Goal: Task Accomplishment & Management: Use online tool/utility

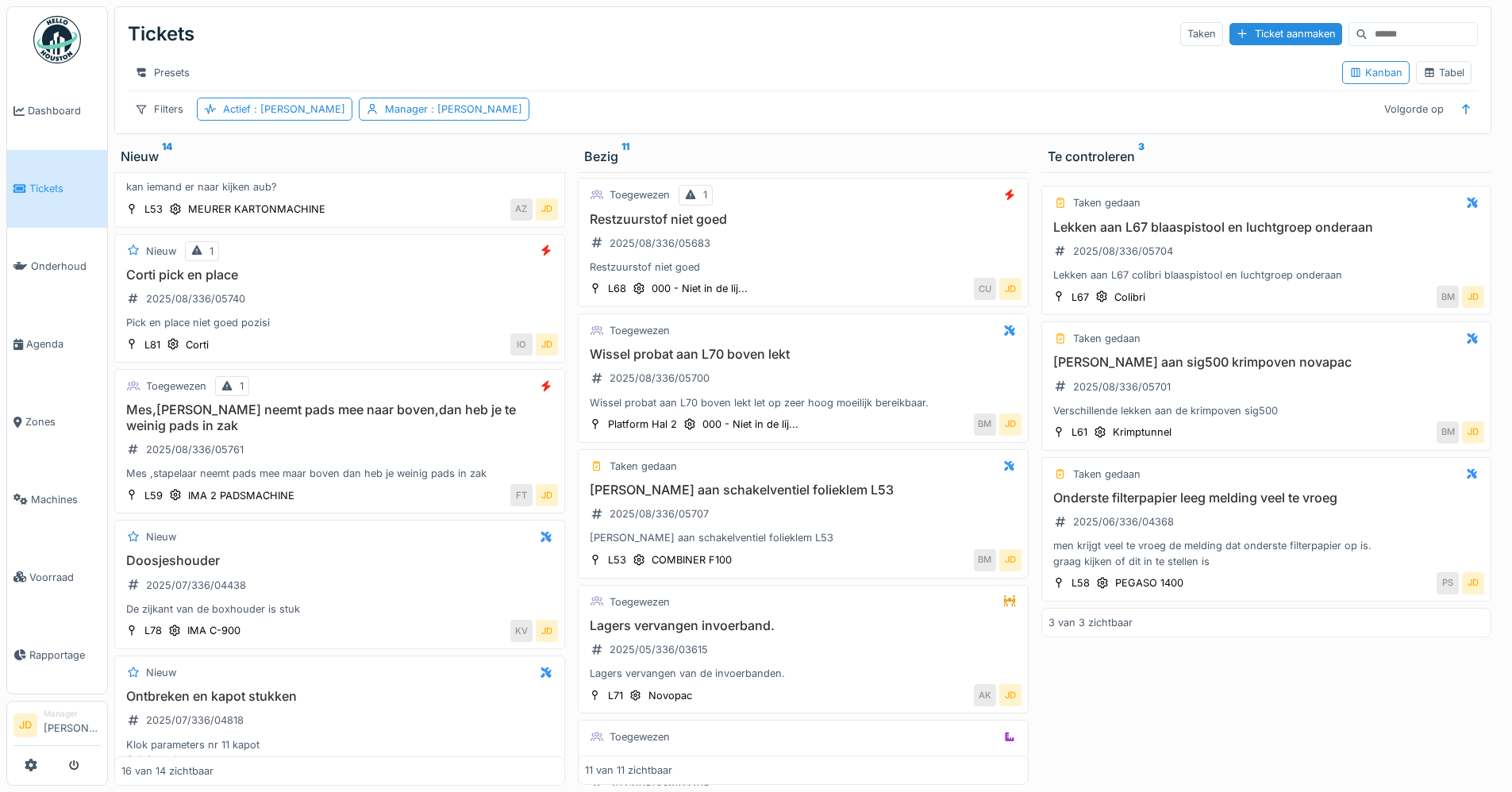
scroll to position [1652, 0]
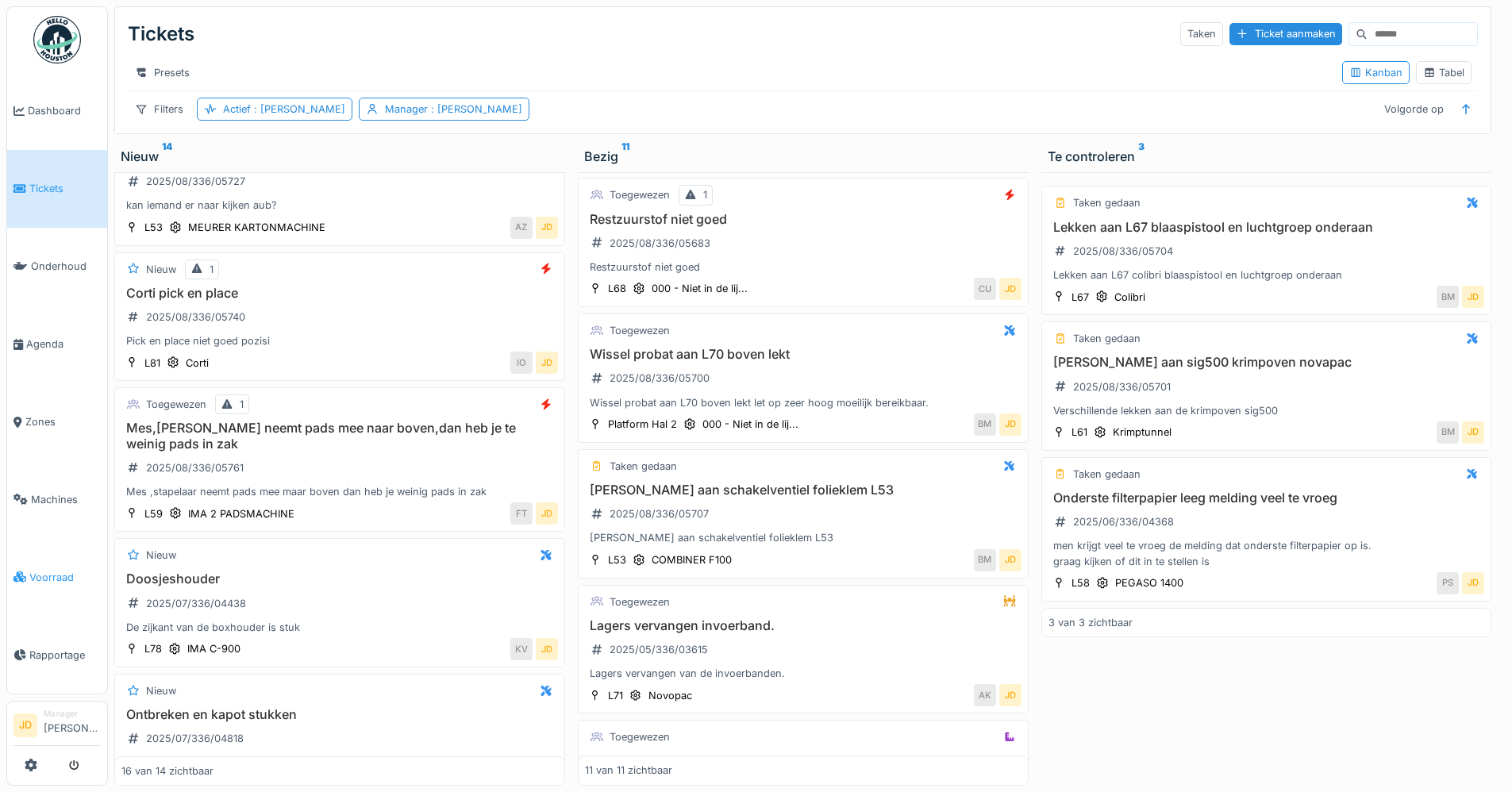
click at [56, 554] on link "Voorraad" at bounding box center [57, 577] width 100 height 78
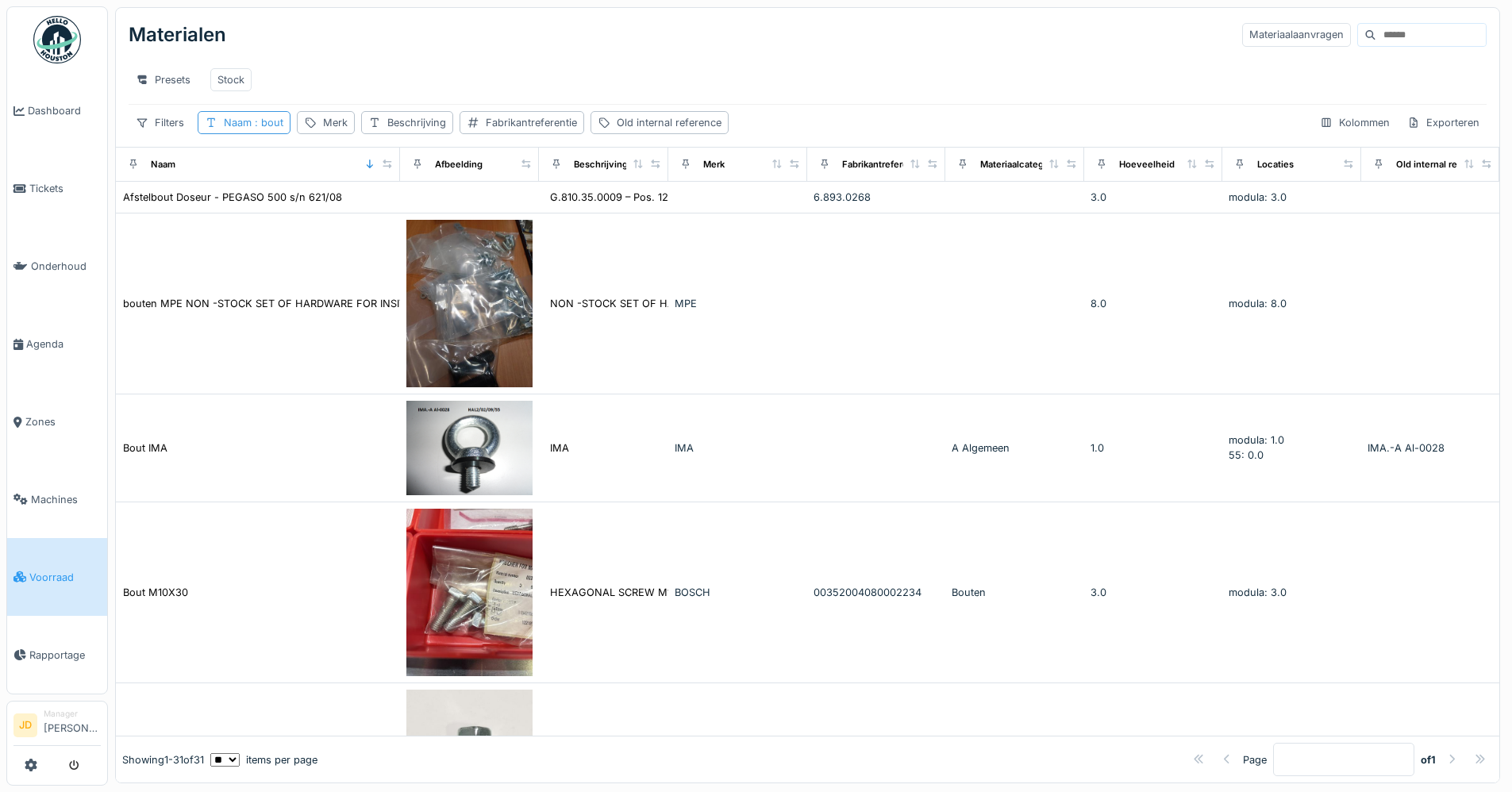
click at [268, 129] on span ": bout" at bounding box center [268, 122] width 32 height 12
click at [353, 213] on icon at bounding box center [347, 211] width 12 height 11
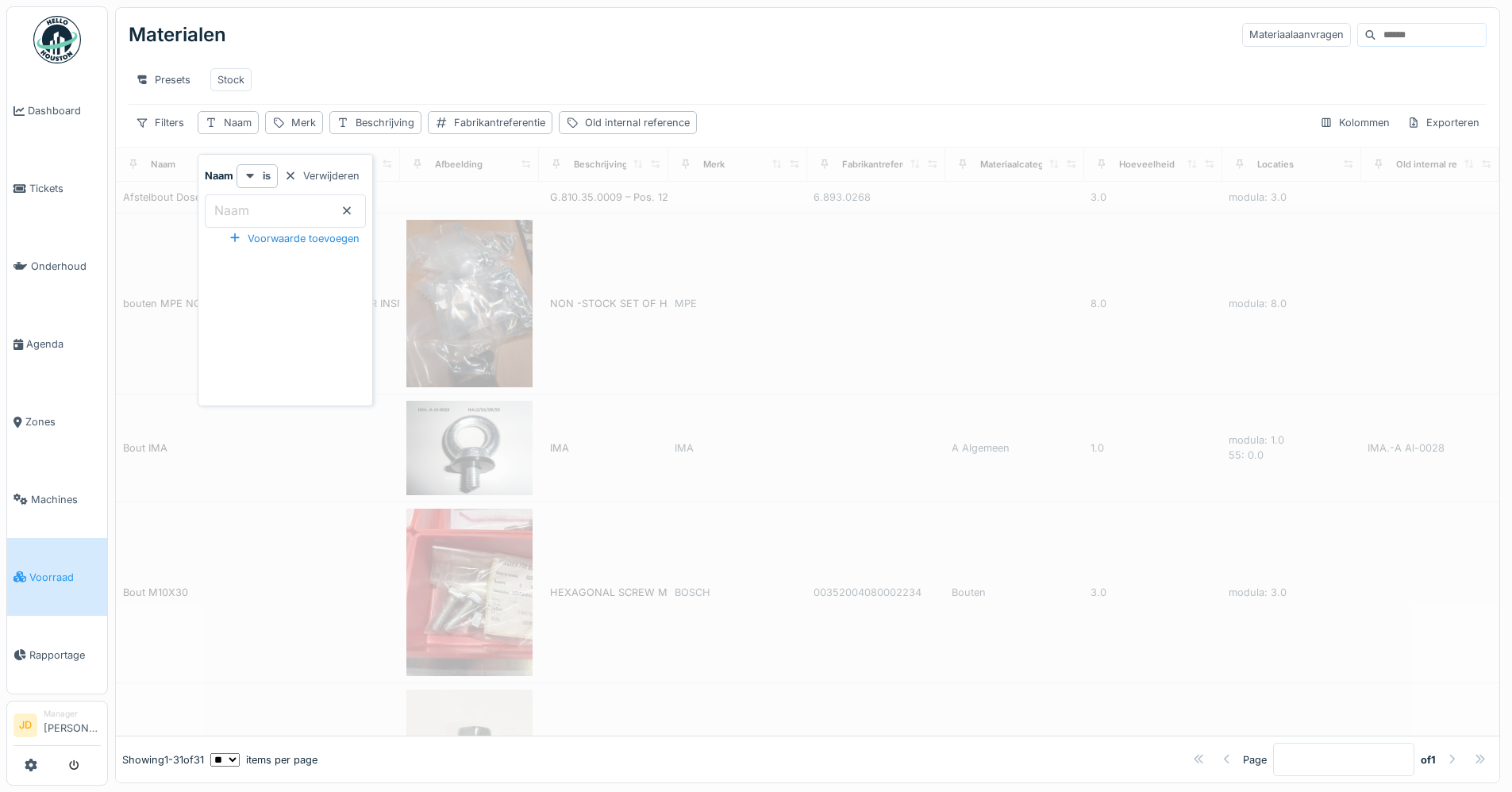
click at [325, 214] on input "Naam" at bounding box center [286, 211] width 161 height 34
type input "******"
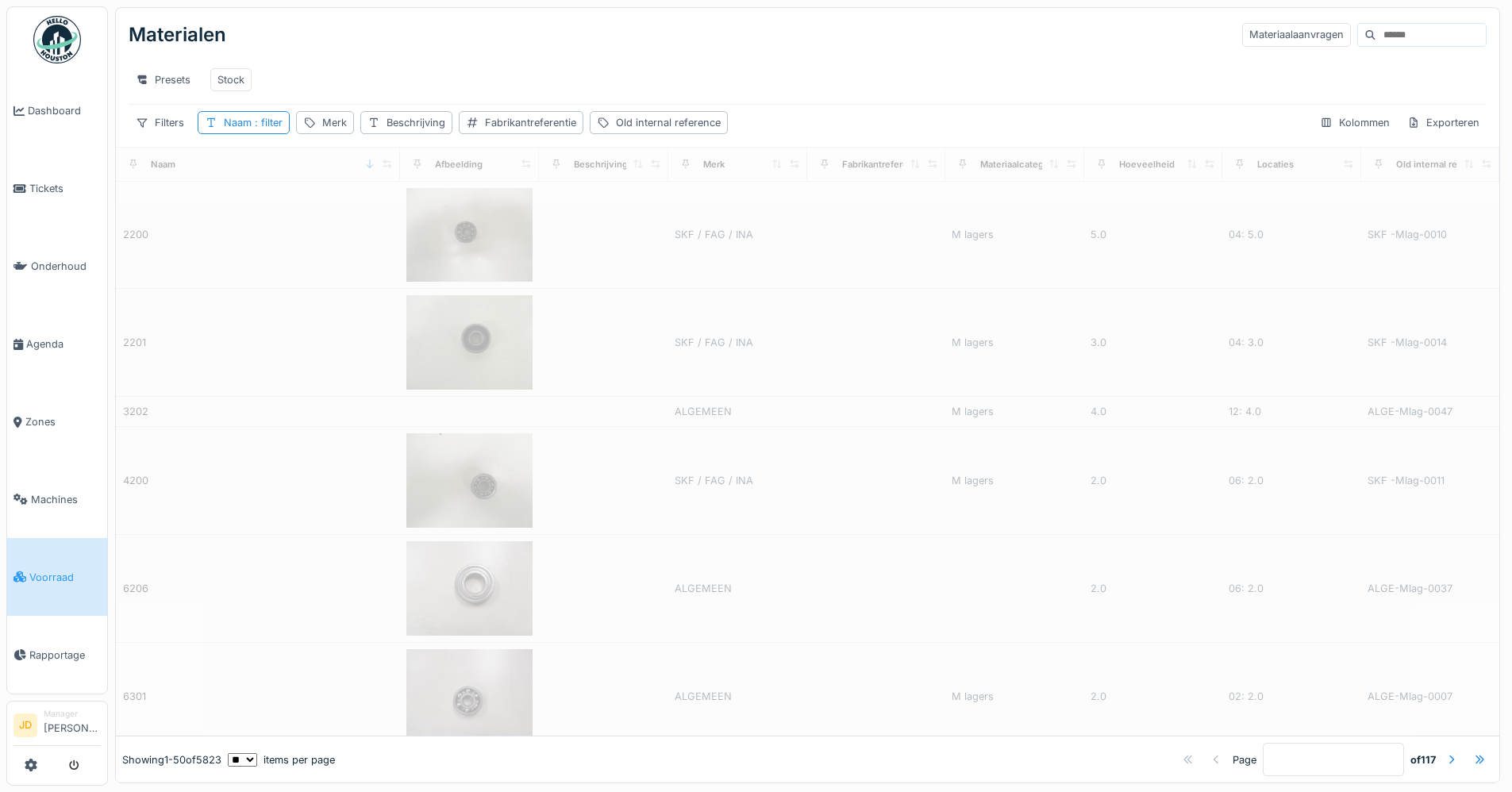
click at [403, 74] on div "Presets Stock" at bounding box center [807, 80] width 1358 height 35
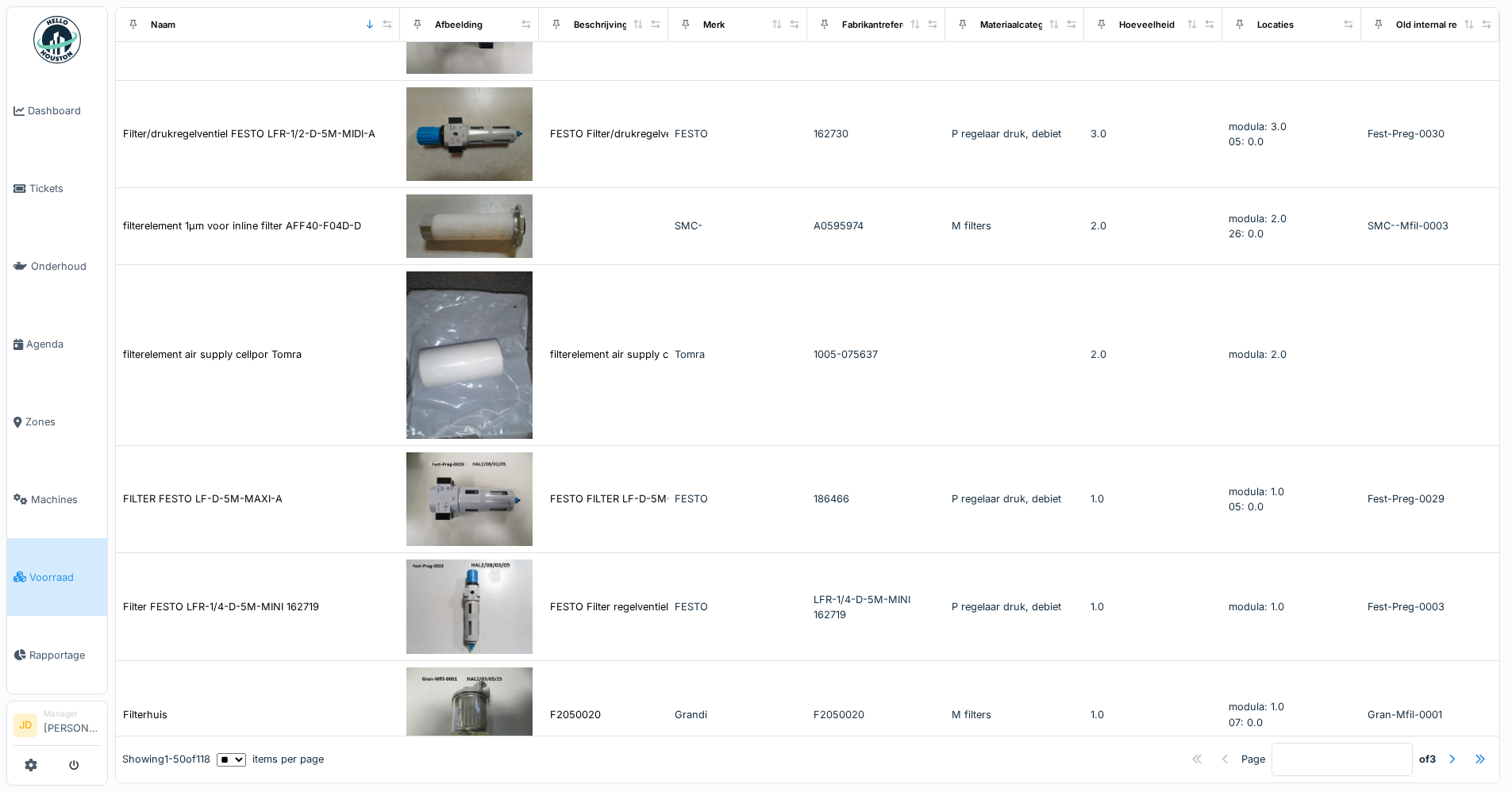
scroll to position [2223, 0]
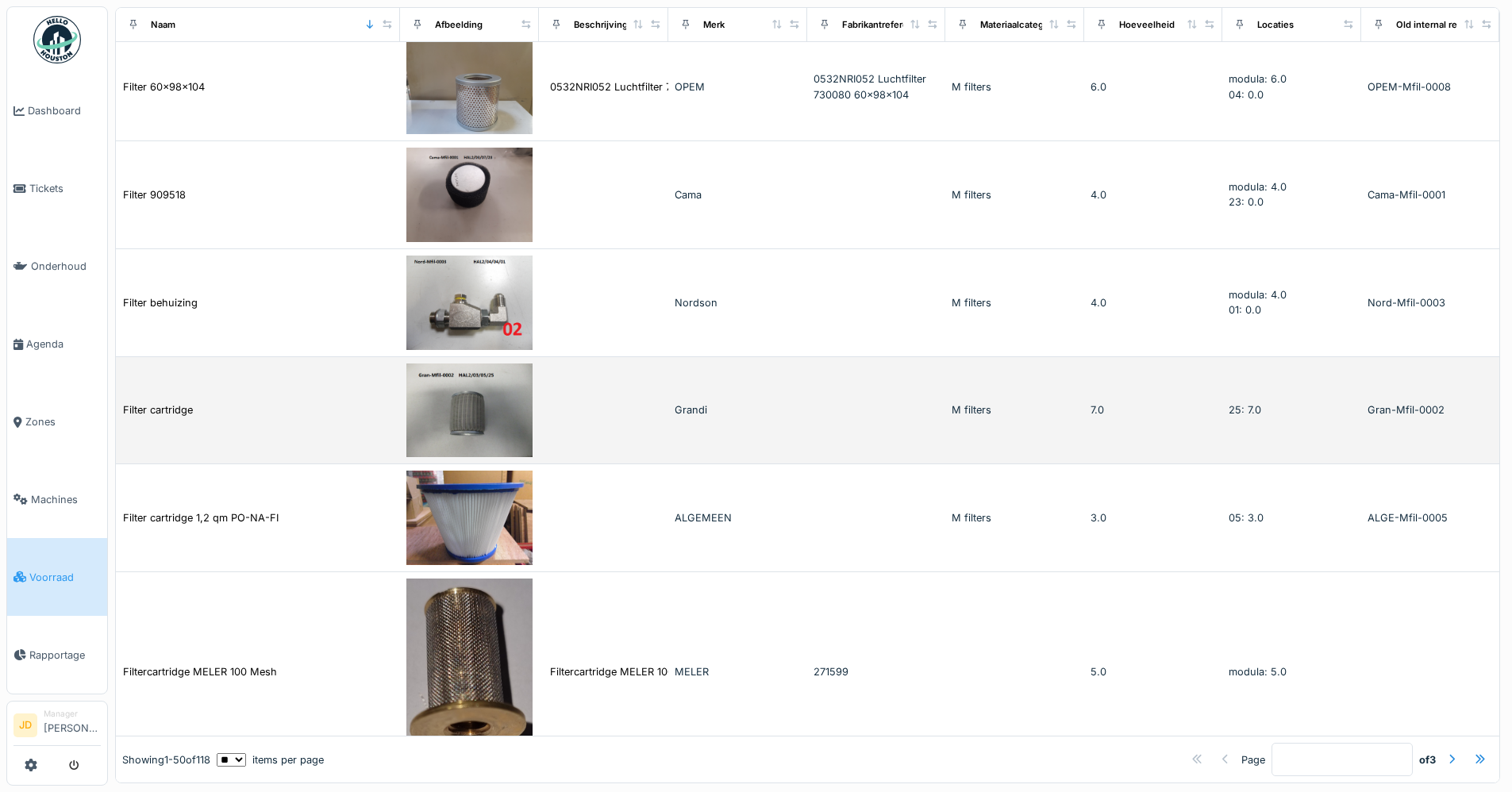
click at [579, 391] on td at bounding box center [604, 412] width 130 height 108
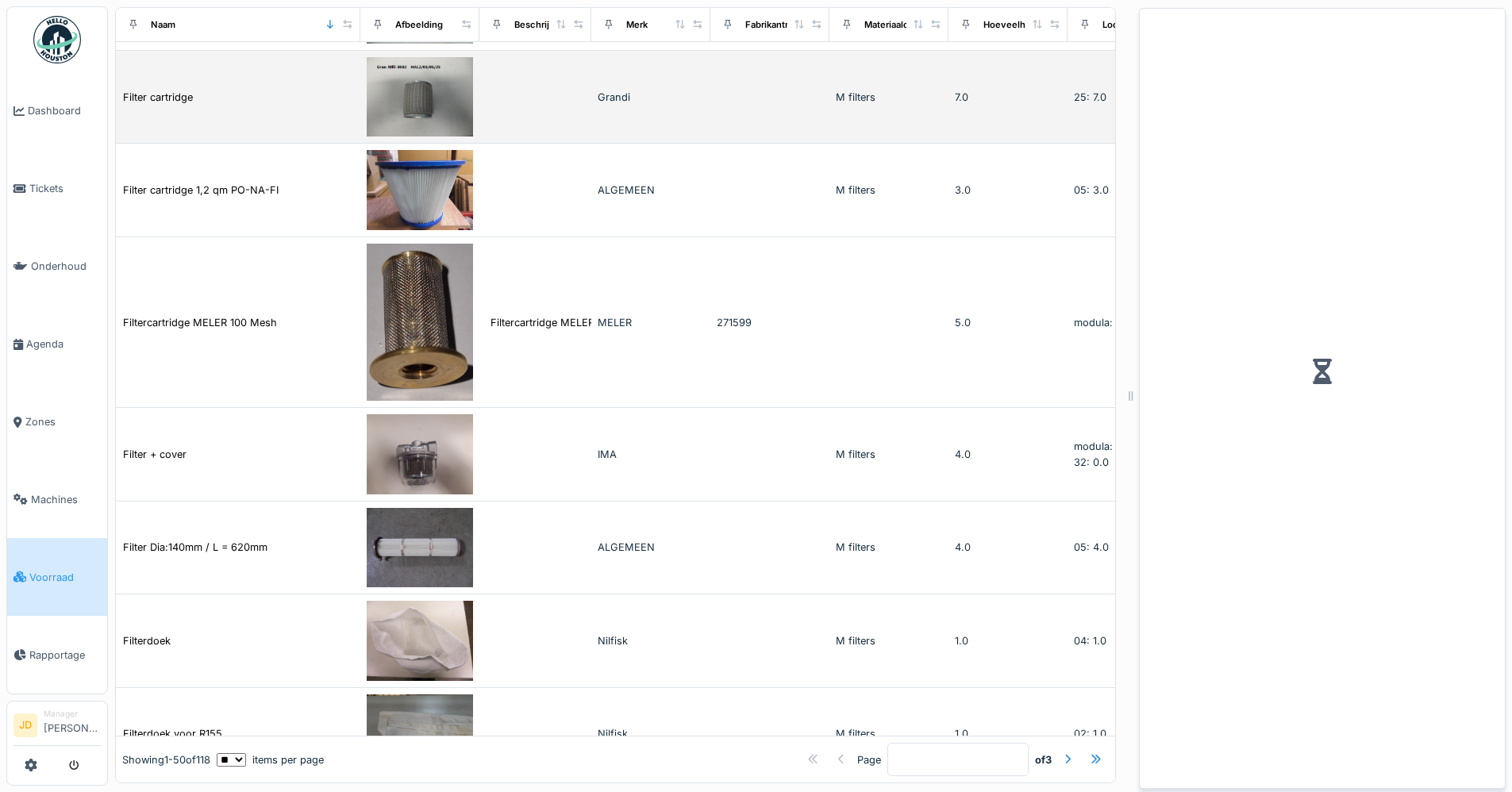
scroll to position [2005, 0]
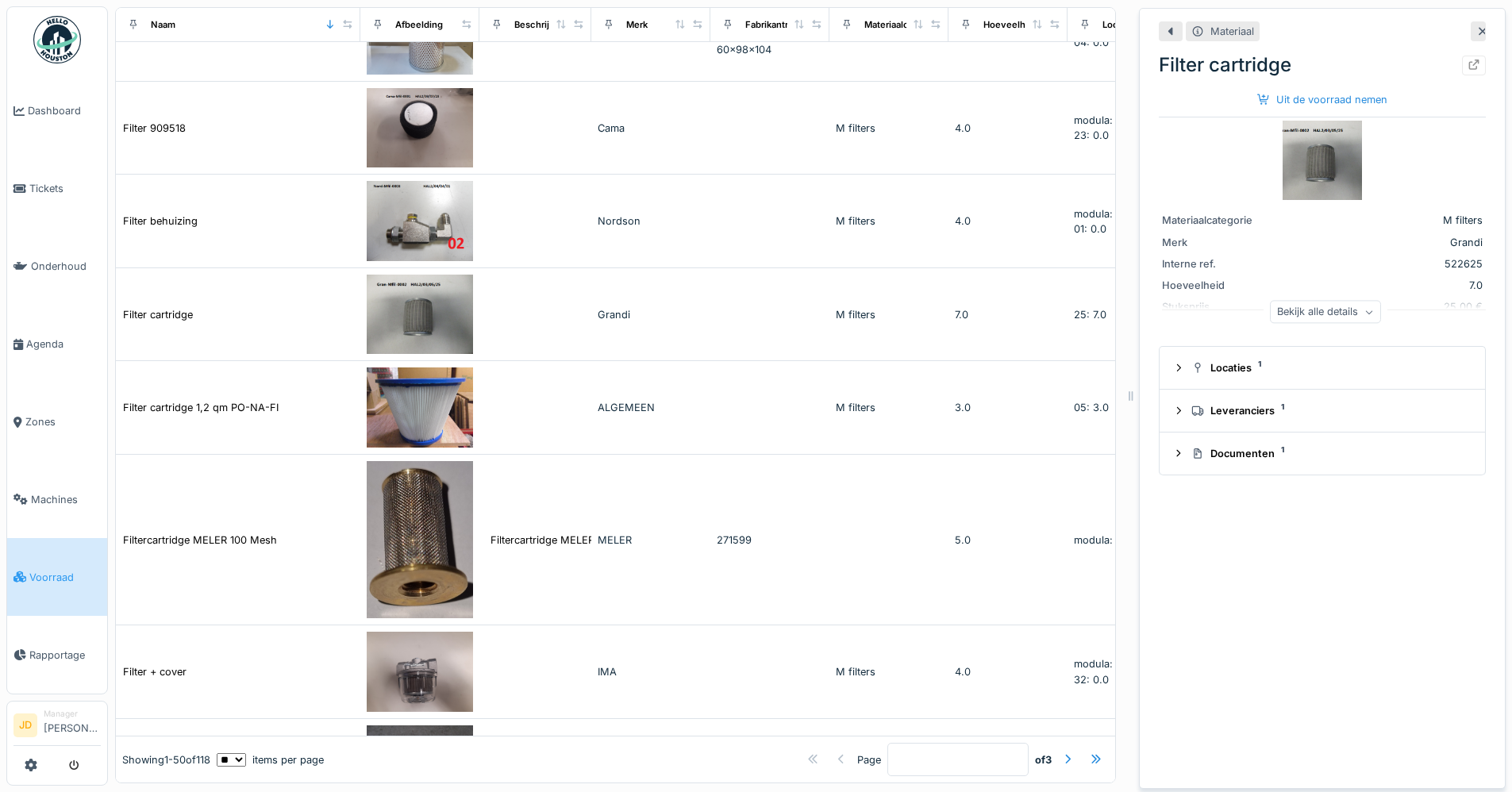
click at [1289, 170] on img at bounding box center [1322, 161] width 80 height 80
click at [1362, 104] on div "Uit de voorraad nemen" at bounding box center [1322, 99] width 143 height 21
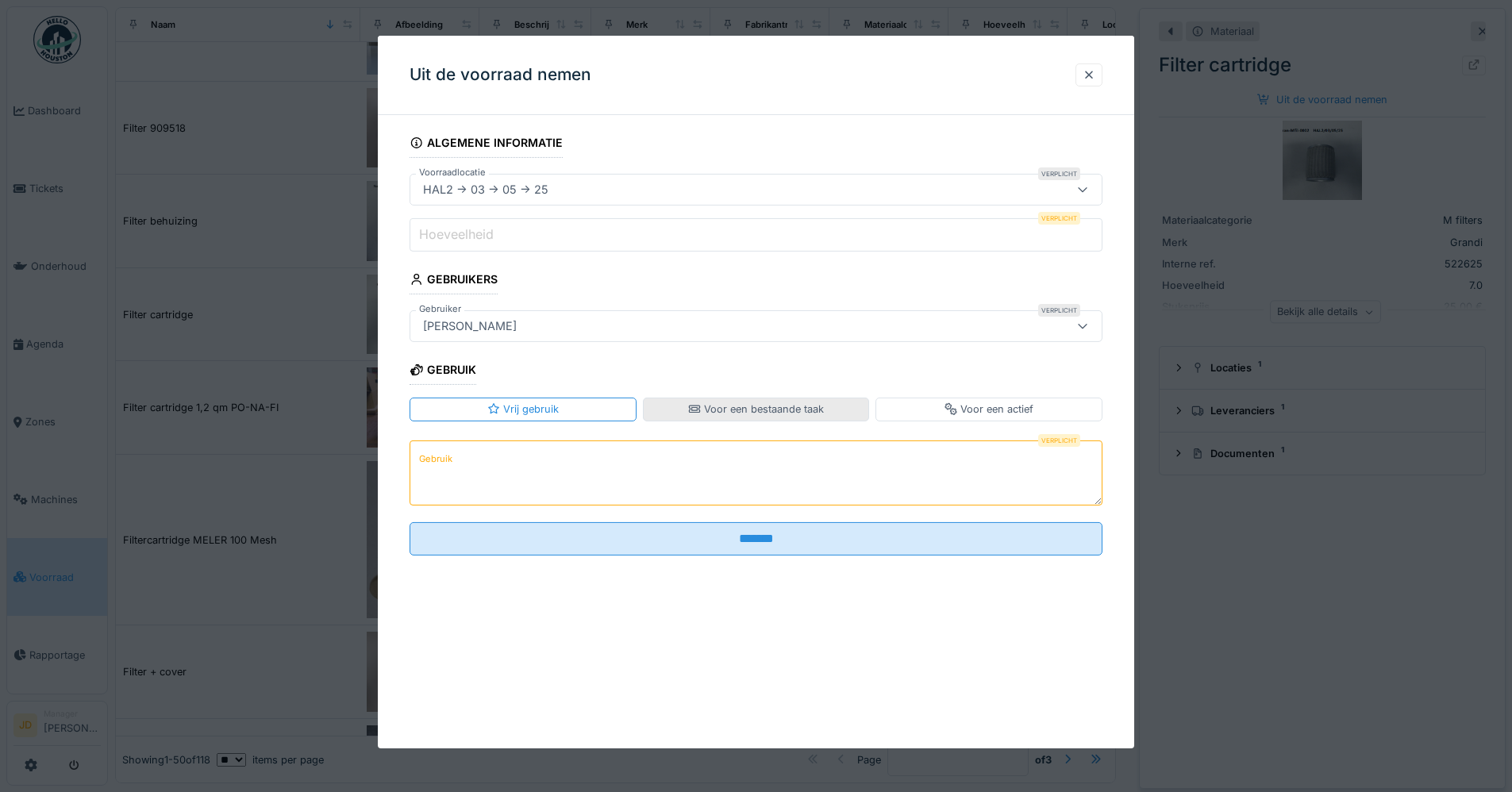
click at [741, 407] on div "Voor een bestaande taak" at bounding box center [756, 409] width 136 height 15
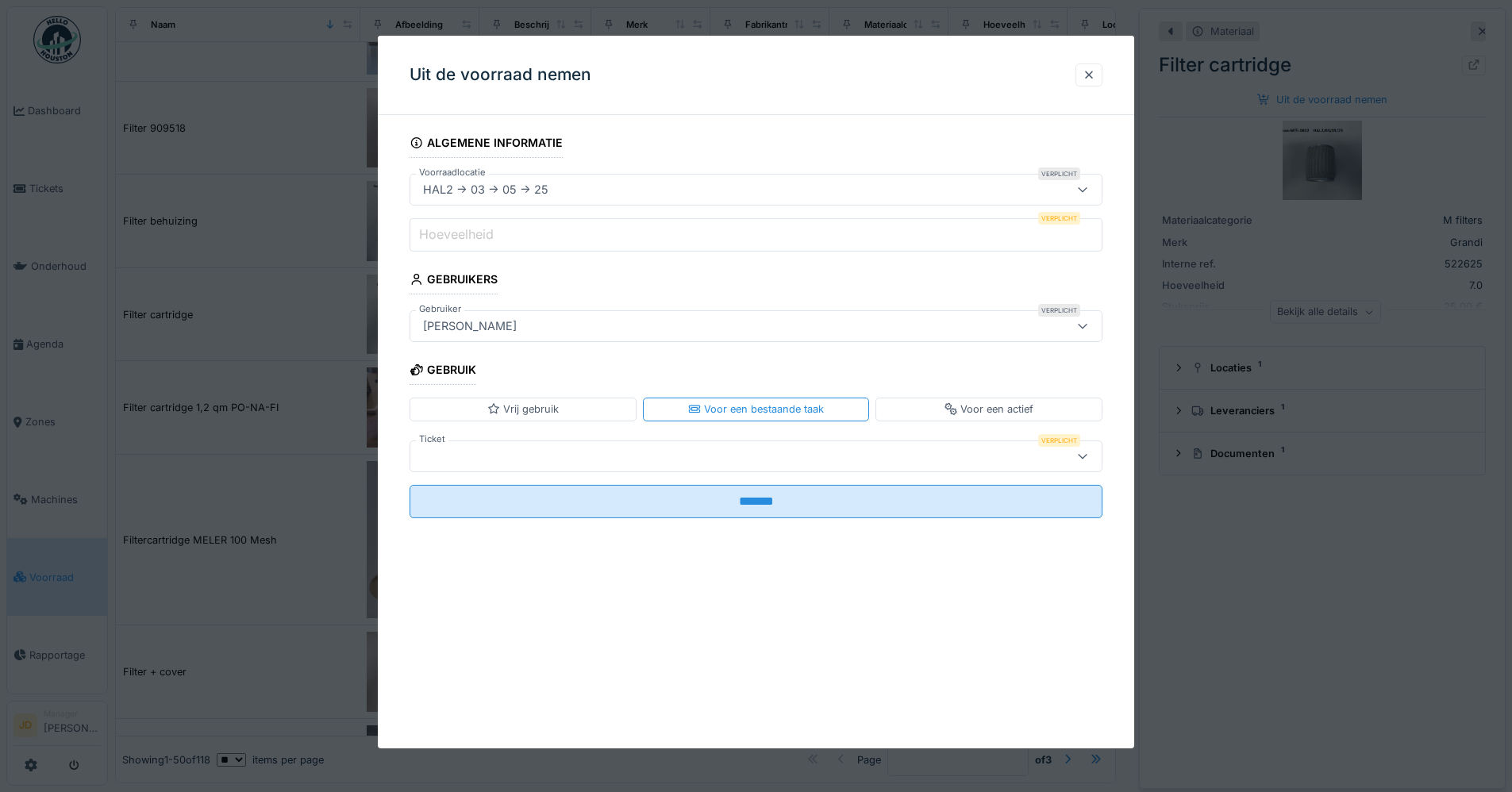
click at [728, 456] on div at bounding box center [716, 456] width 598 height 18
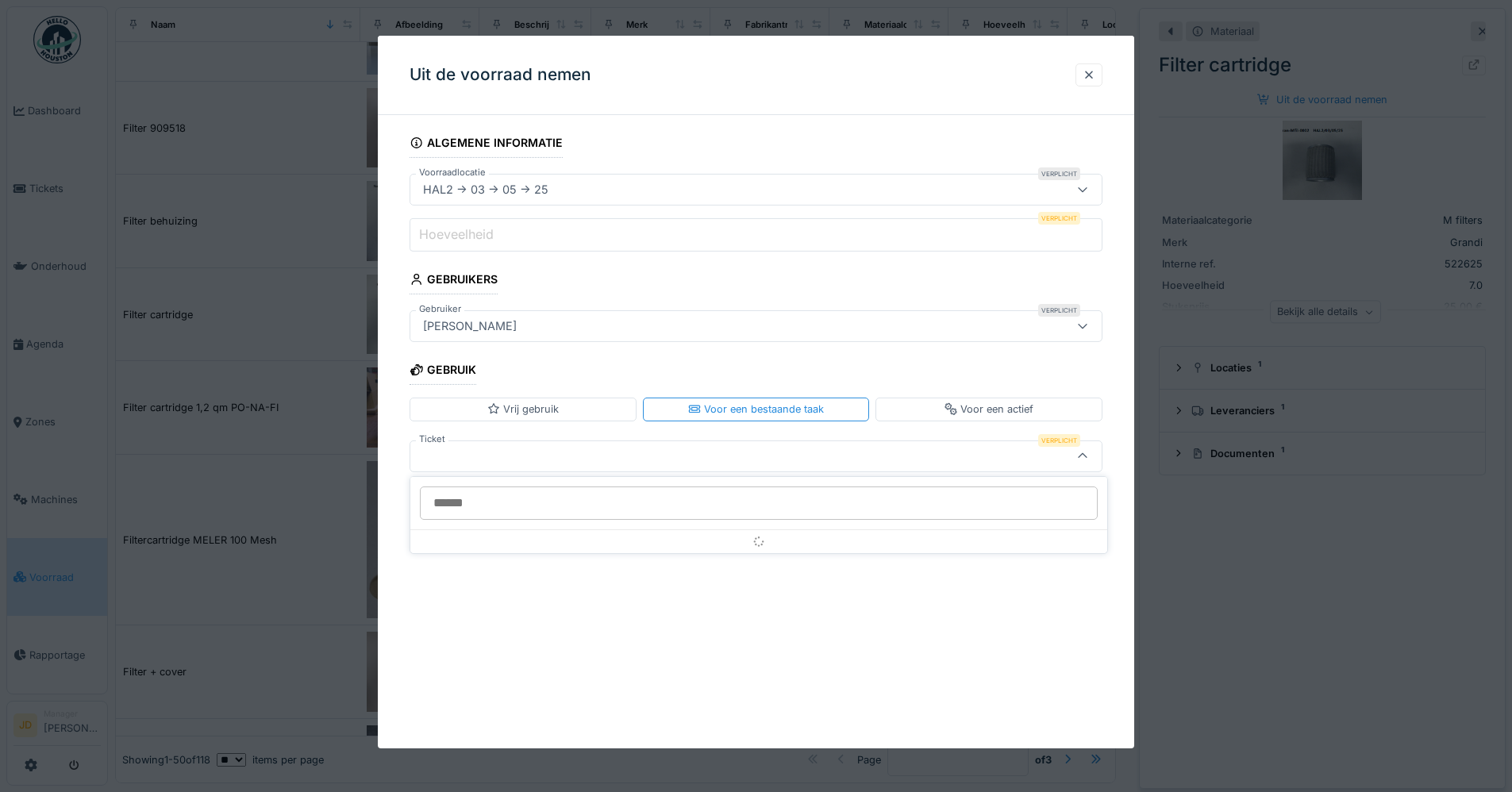
click at [723, 456] on div at bounding box center [716, 456] width 598 height 18
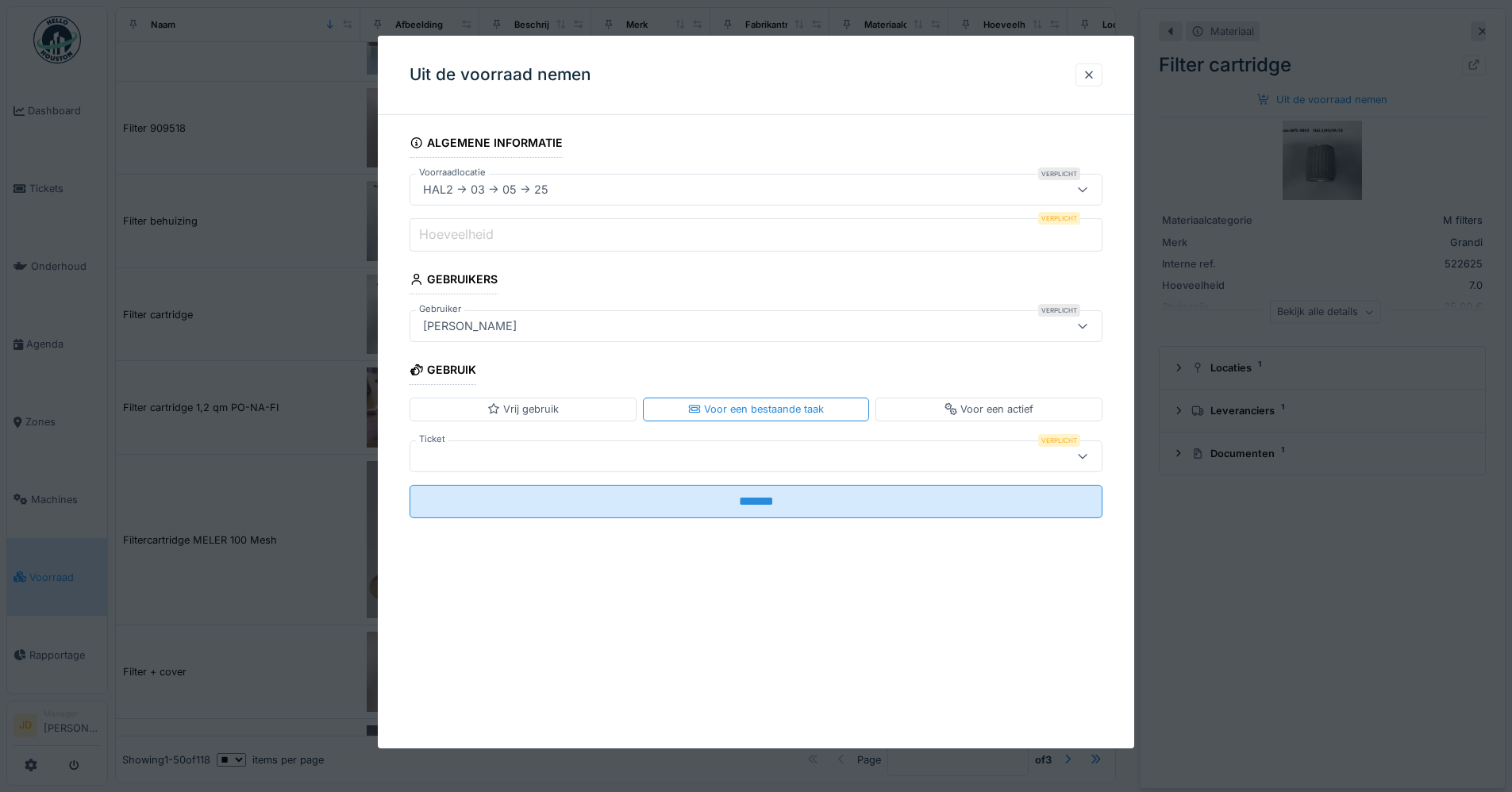
click at [723, 456] on div at bounding box center [716, 456] width 598 height 18
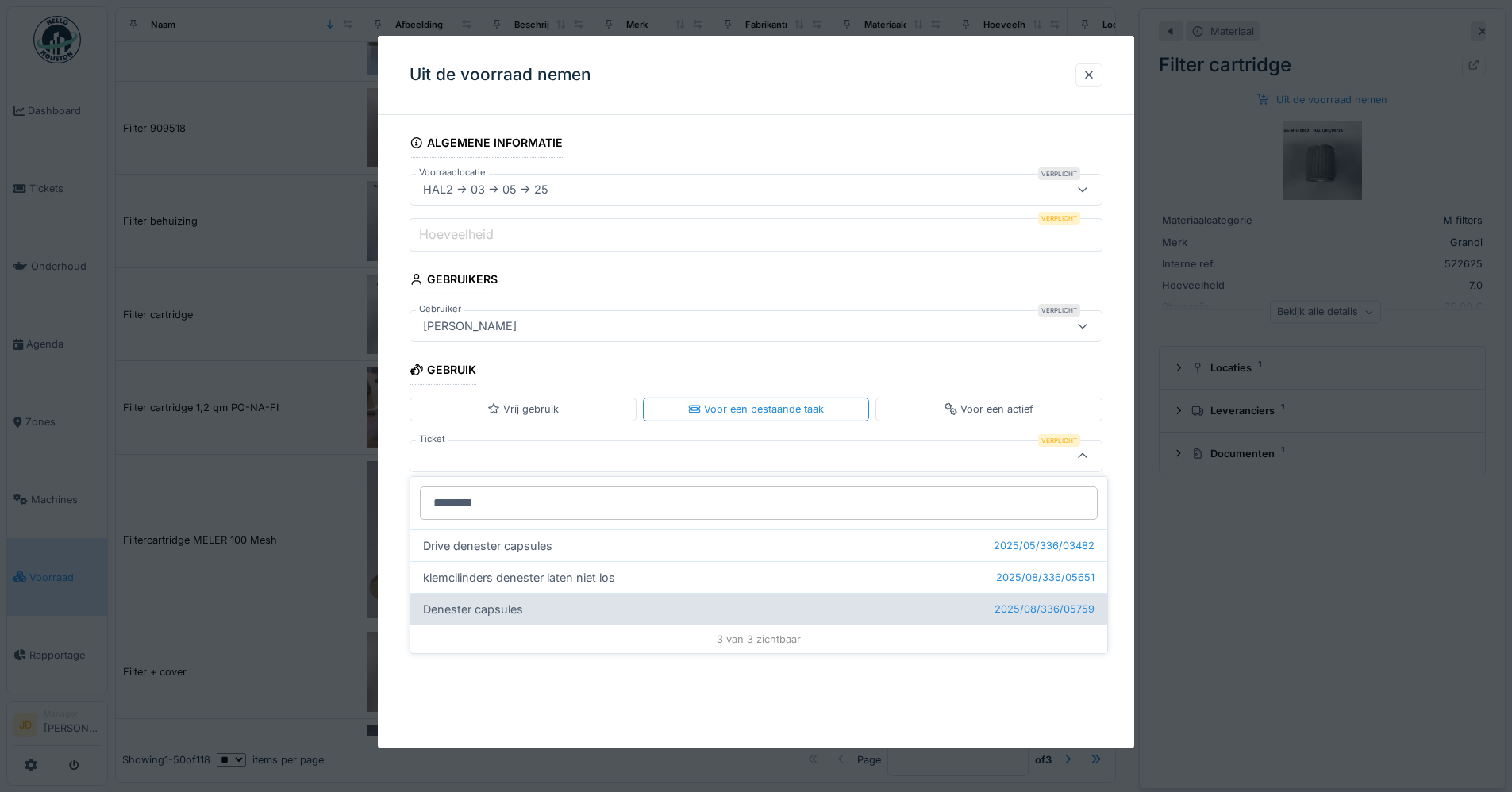
type input "********"
click at [533, 601] on div "Denester capsules 2025/08/336/05759" at bounding box center [759, 609] width 697 height 32
type input "******"
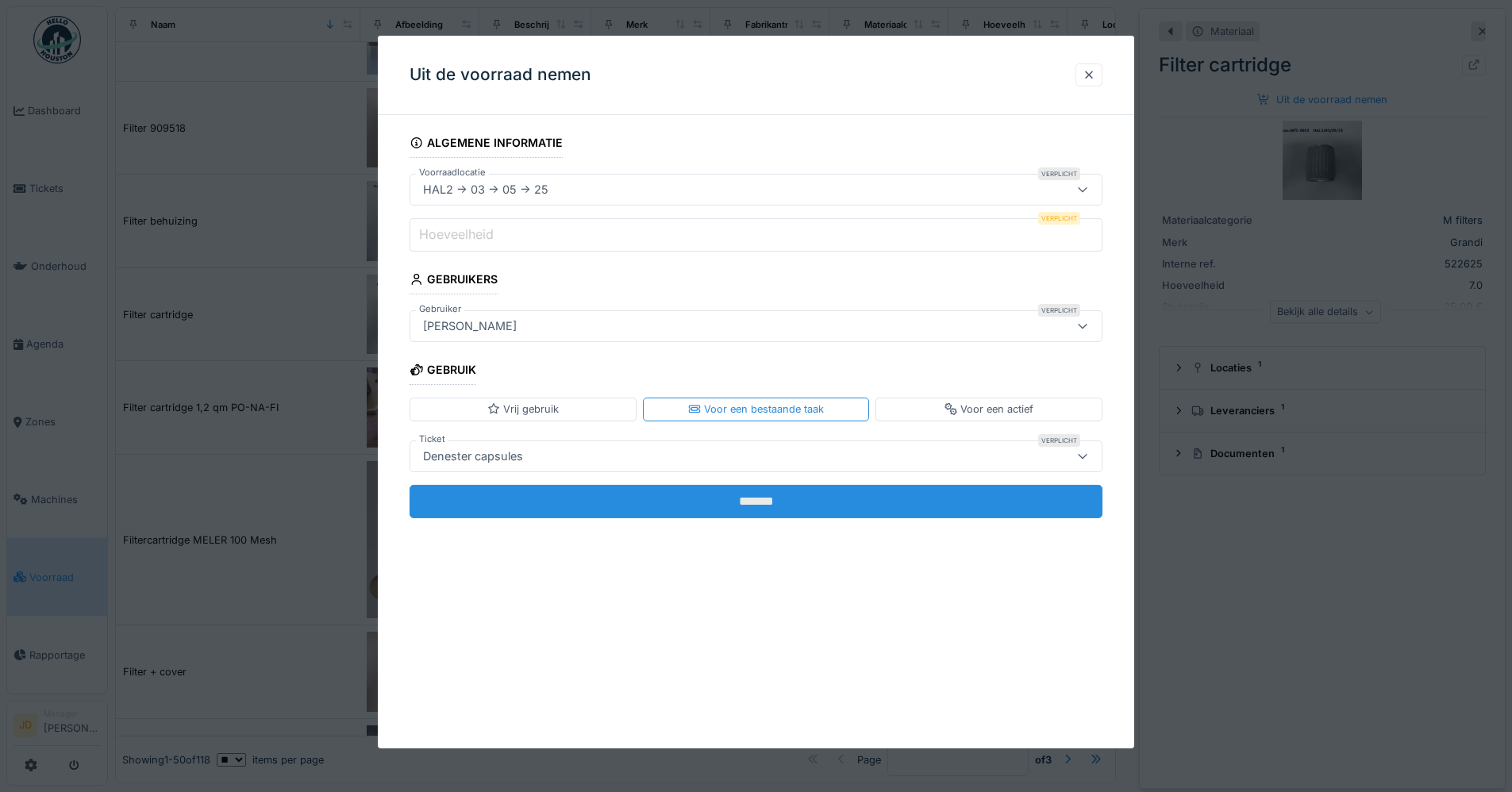
click at [626, 509] on input "*******" at bounding box center [756, 501] width 693 height 34
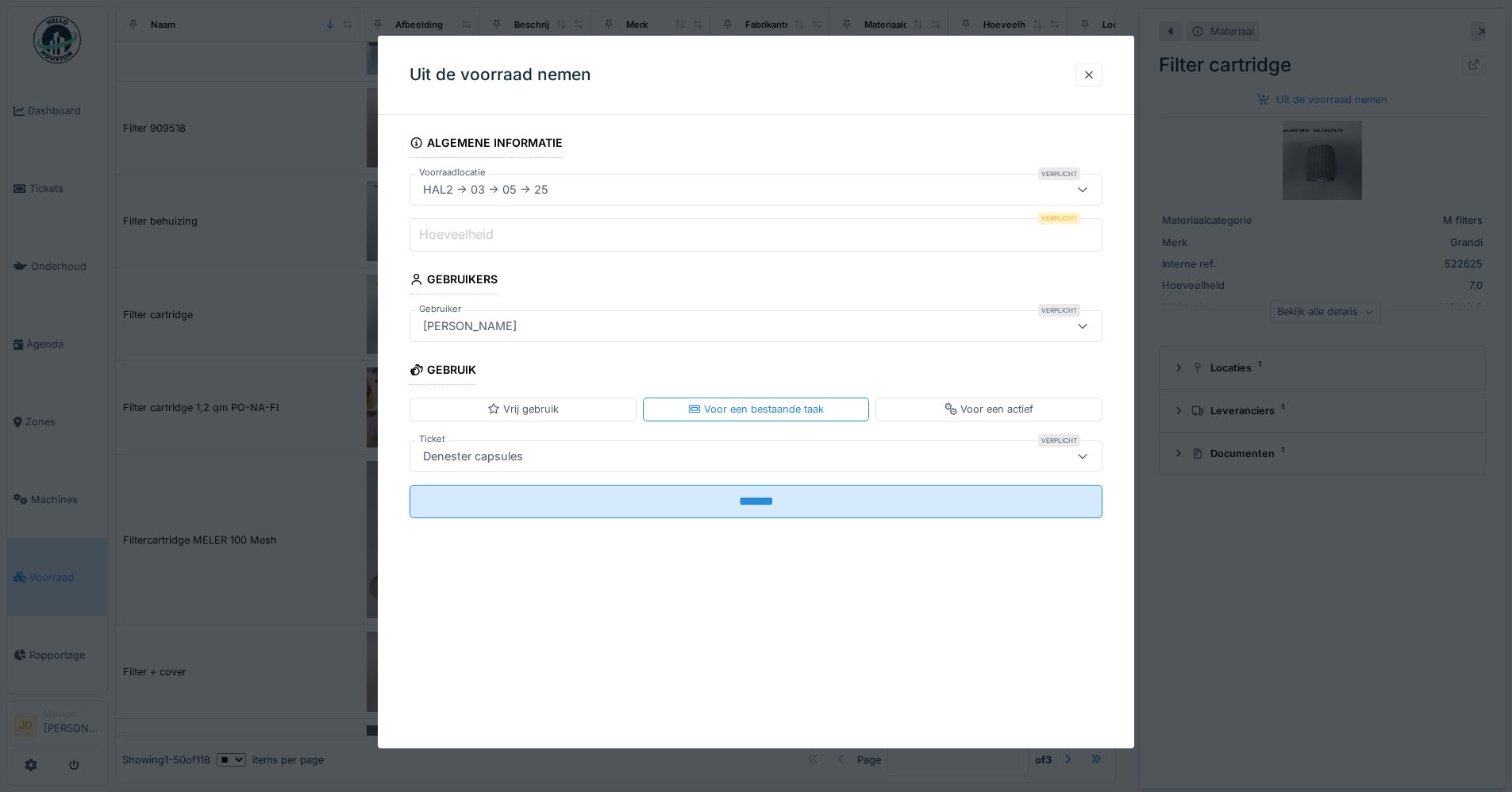
click at [647, 239] on input "Hoeveelheid" at bounding box center [756, 235] width 693 height 34
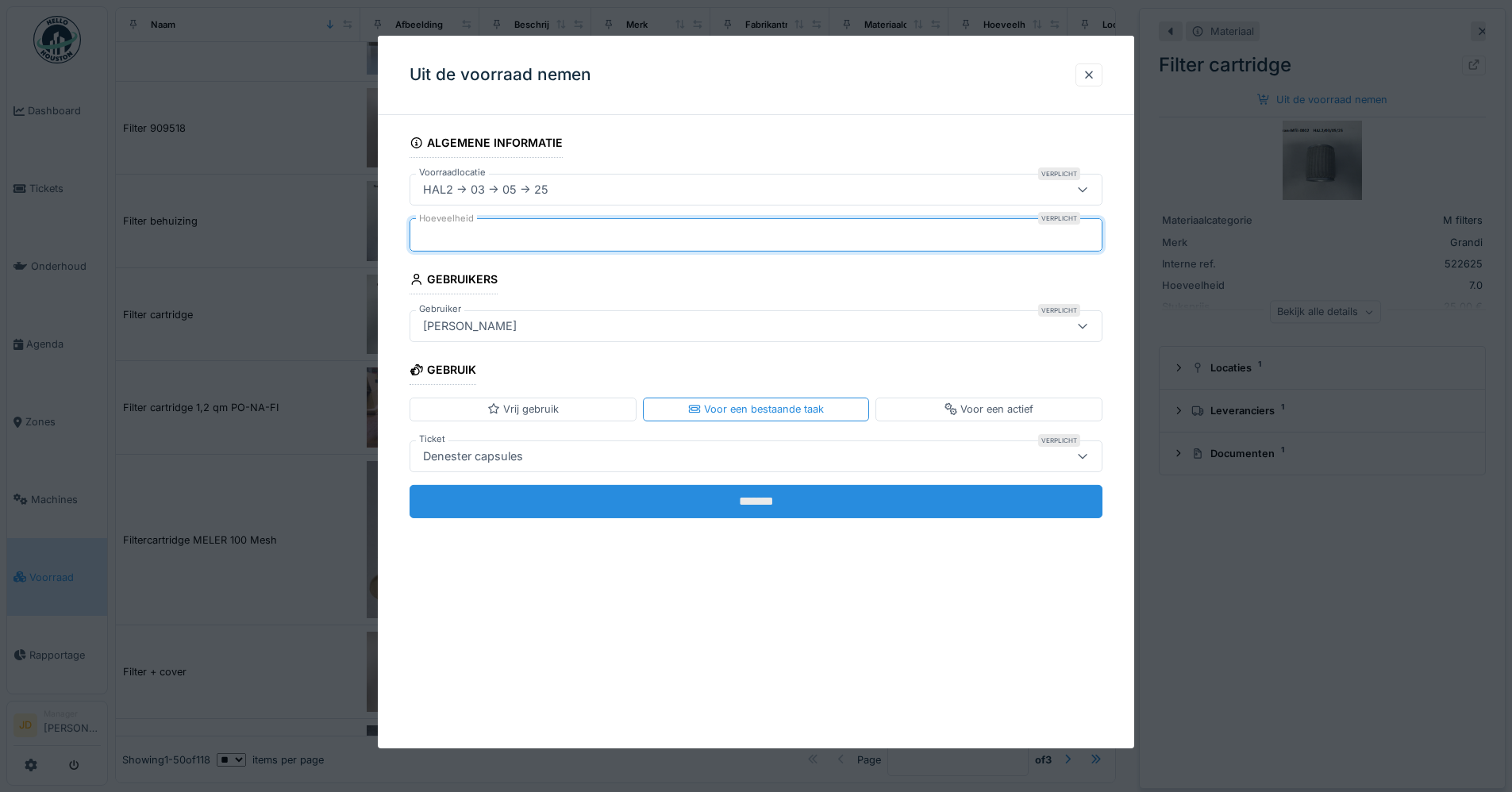
type input "*"
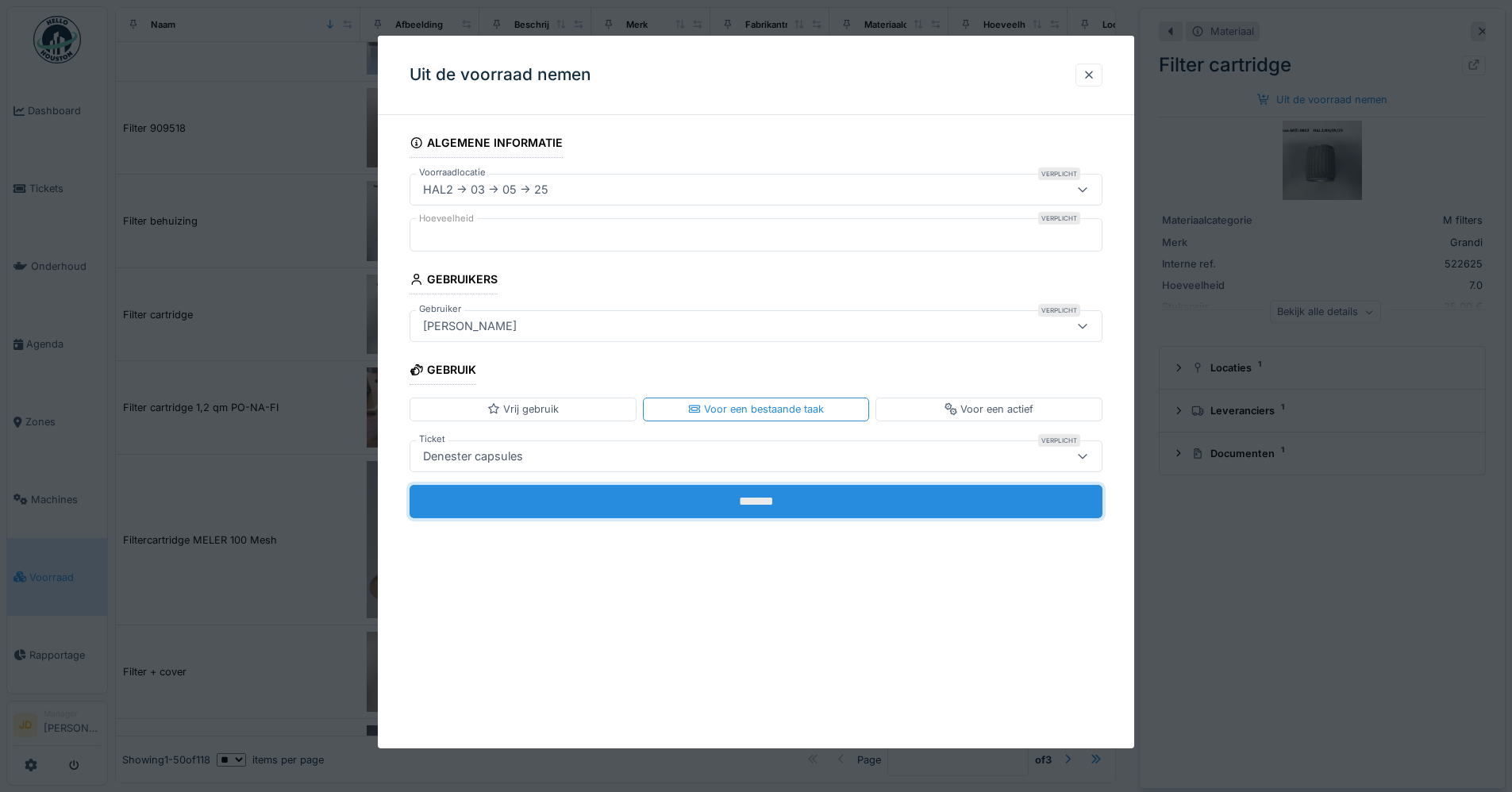
click at [628, 488] on input "*******" at bounding box center [756, 501] width 693 height 34
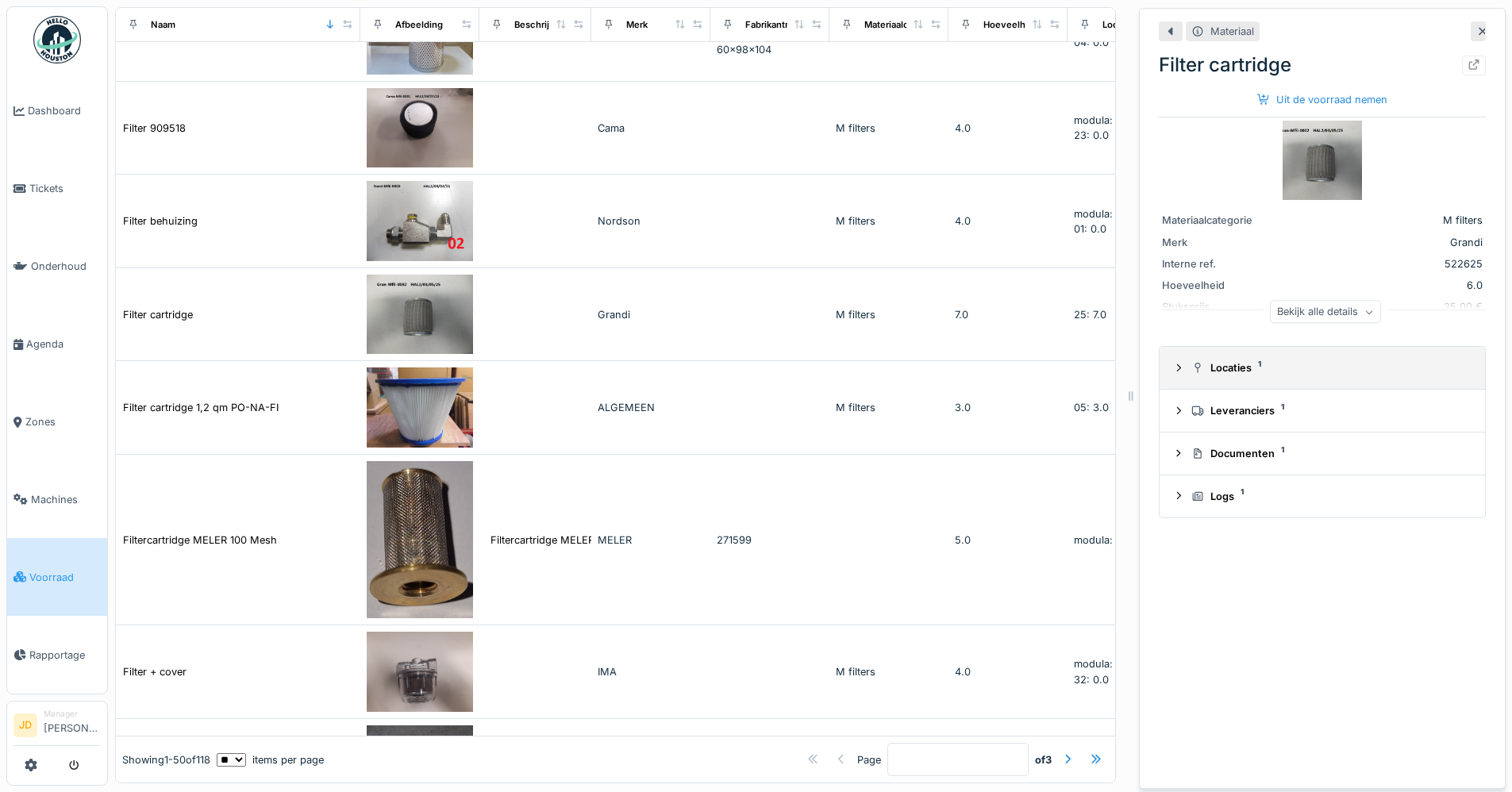
click at [1207, 372] on div "Locaties 1" at bounding box center [1328, 367] width 275 height 15
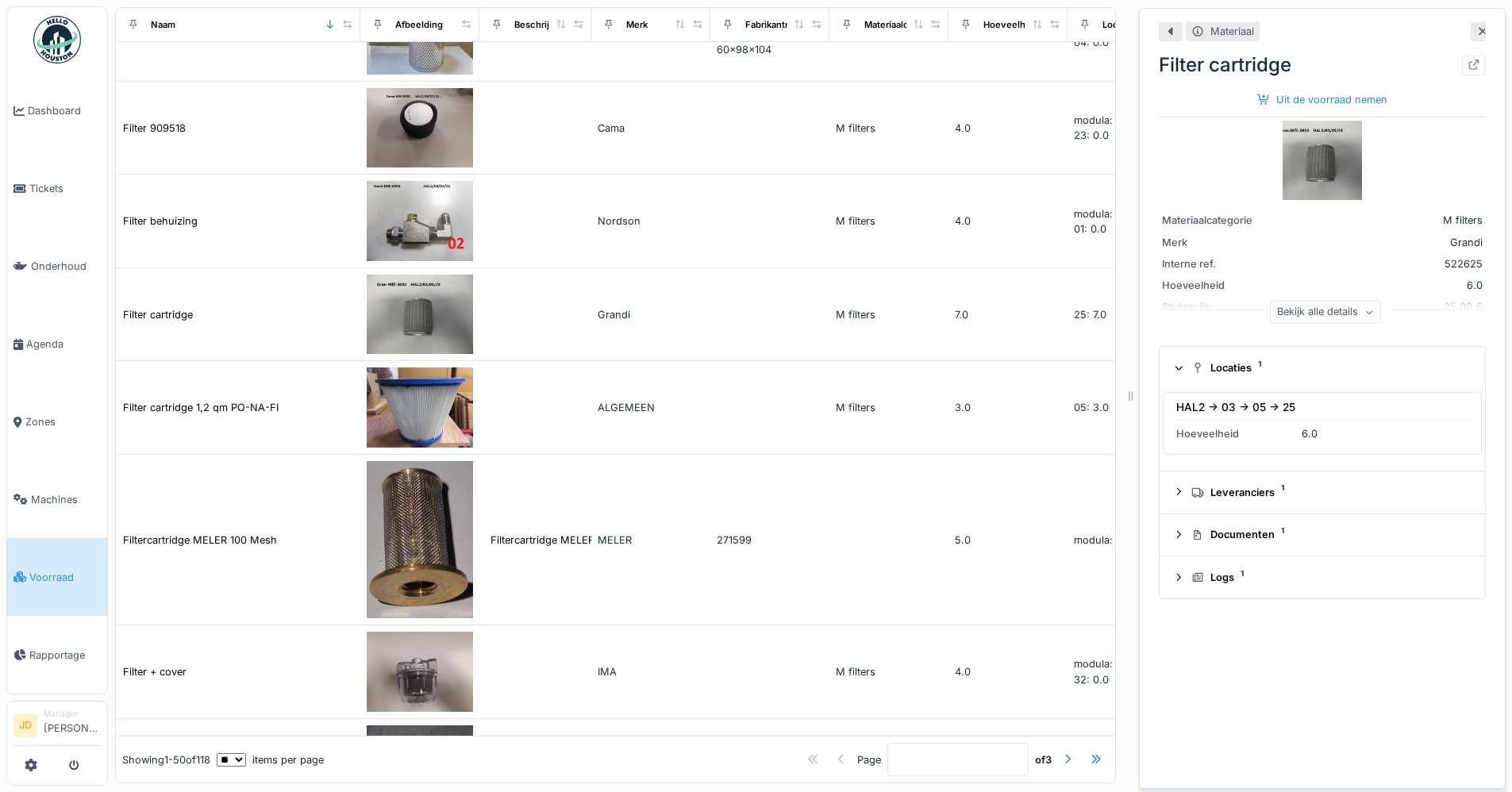
click at [1291, 310] on div "Bekijk alle details" at bounding box center [1325, 312] width 111 height 23
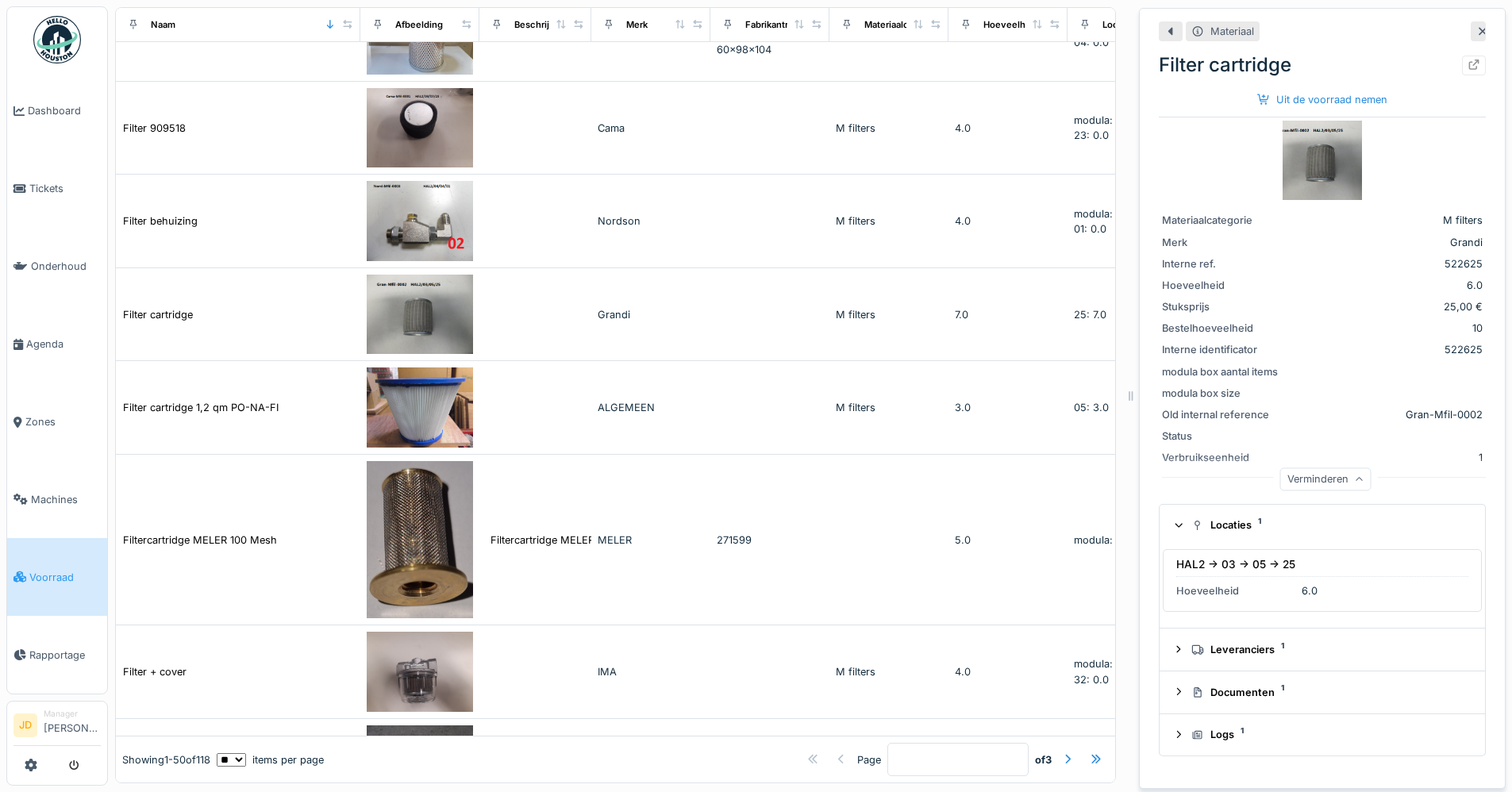
click at [1293, 476] on div "Verminderen" at bounding box center [1326, 480] width 91 height 23
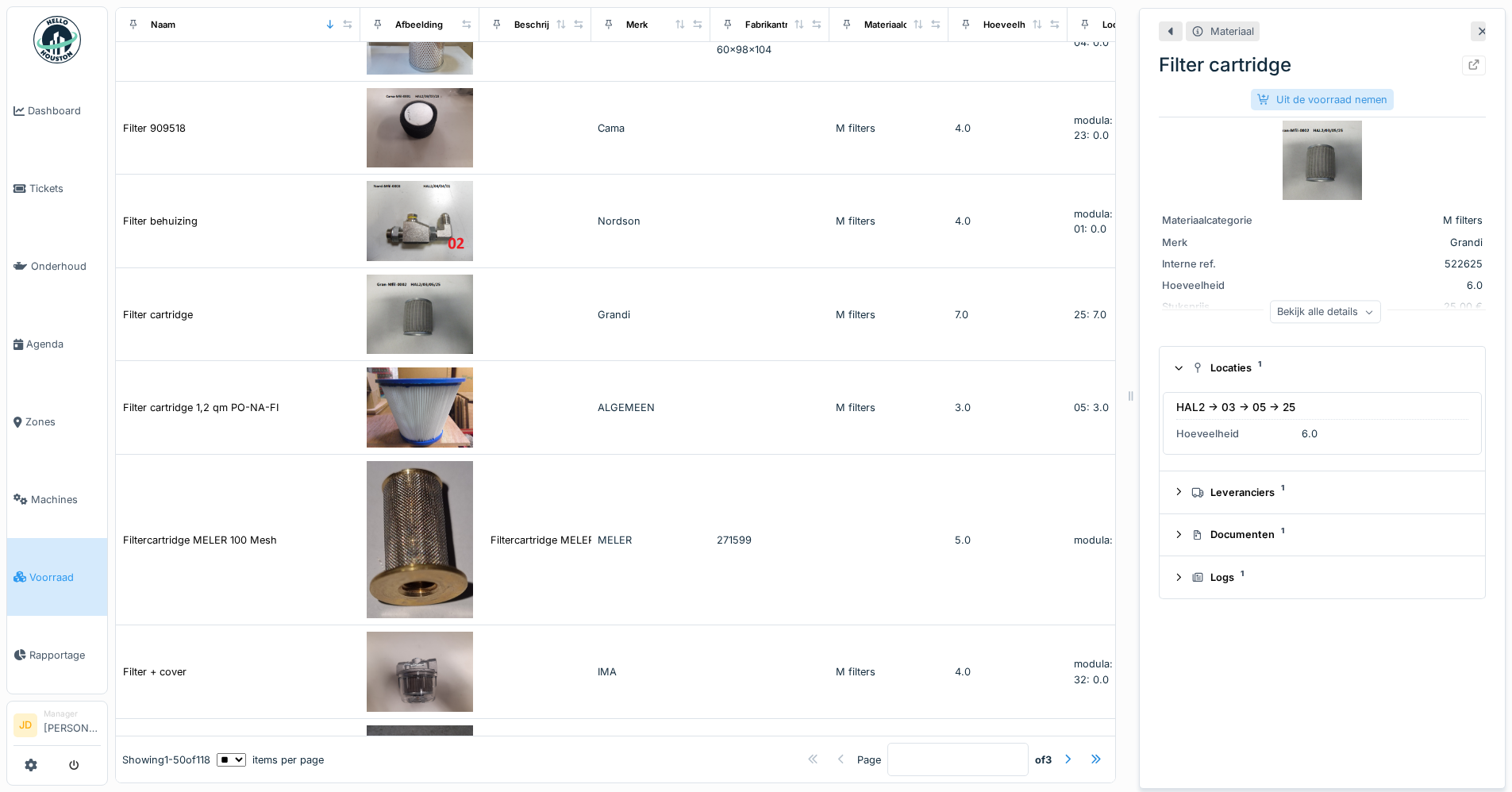
click at [1290, 105] on div "Uit de voorraad nemen" at bounding box center [1322, 99] width 143 height 21
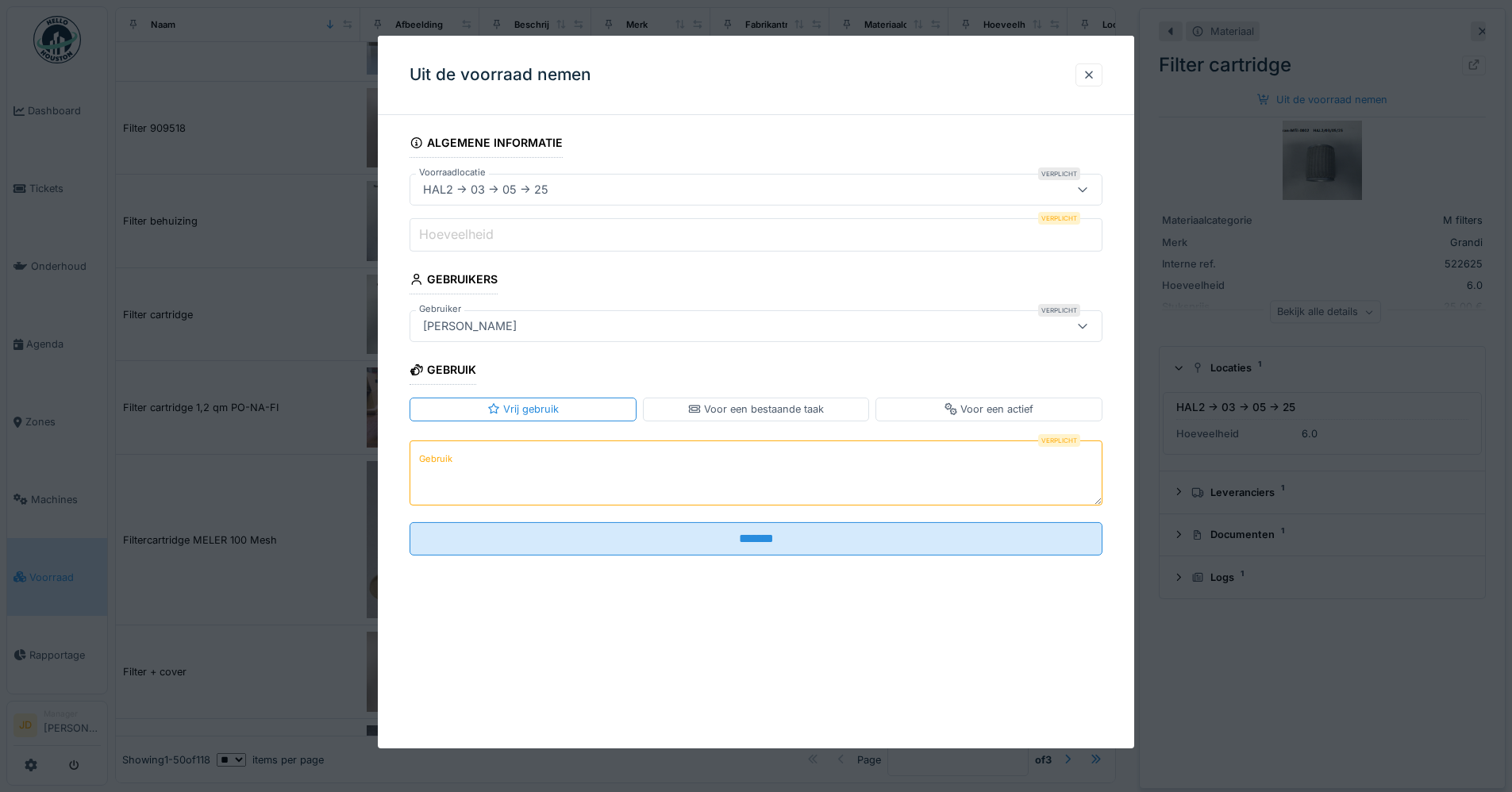
click at [685, 193] on div "HAL2 -> 03 -> 05 -> 25" at bounding box center [716, 190] width 598 height 18
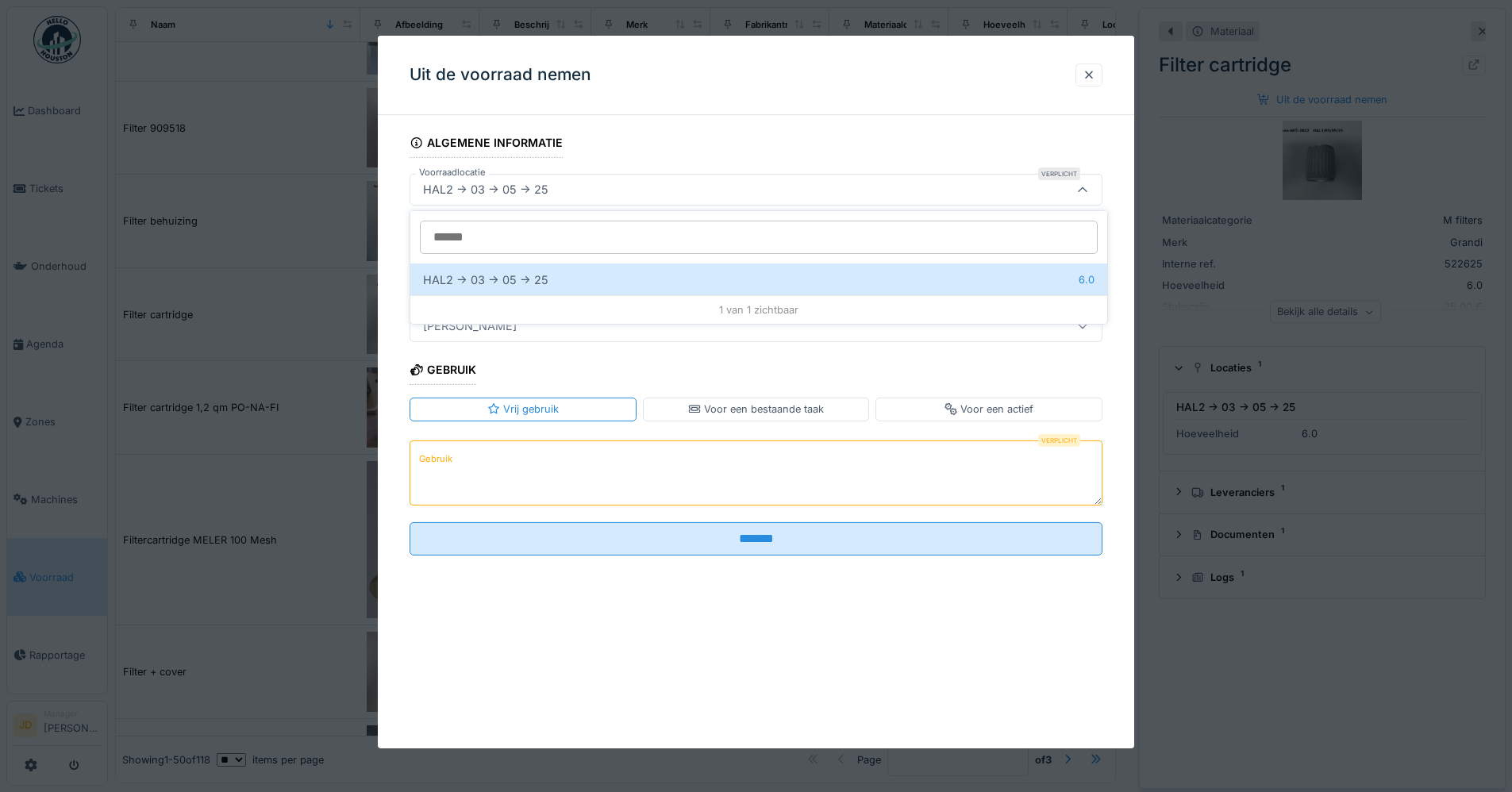
click at [685, 193] on div "HAL2 -> 03 -> 05 -> 25" at bounding box center [716, 190] width 598 height 18
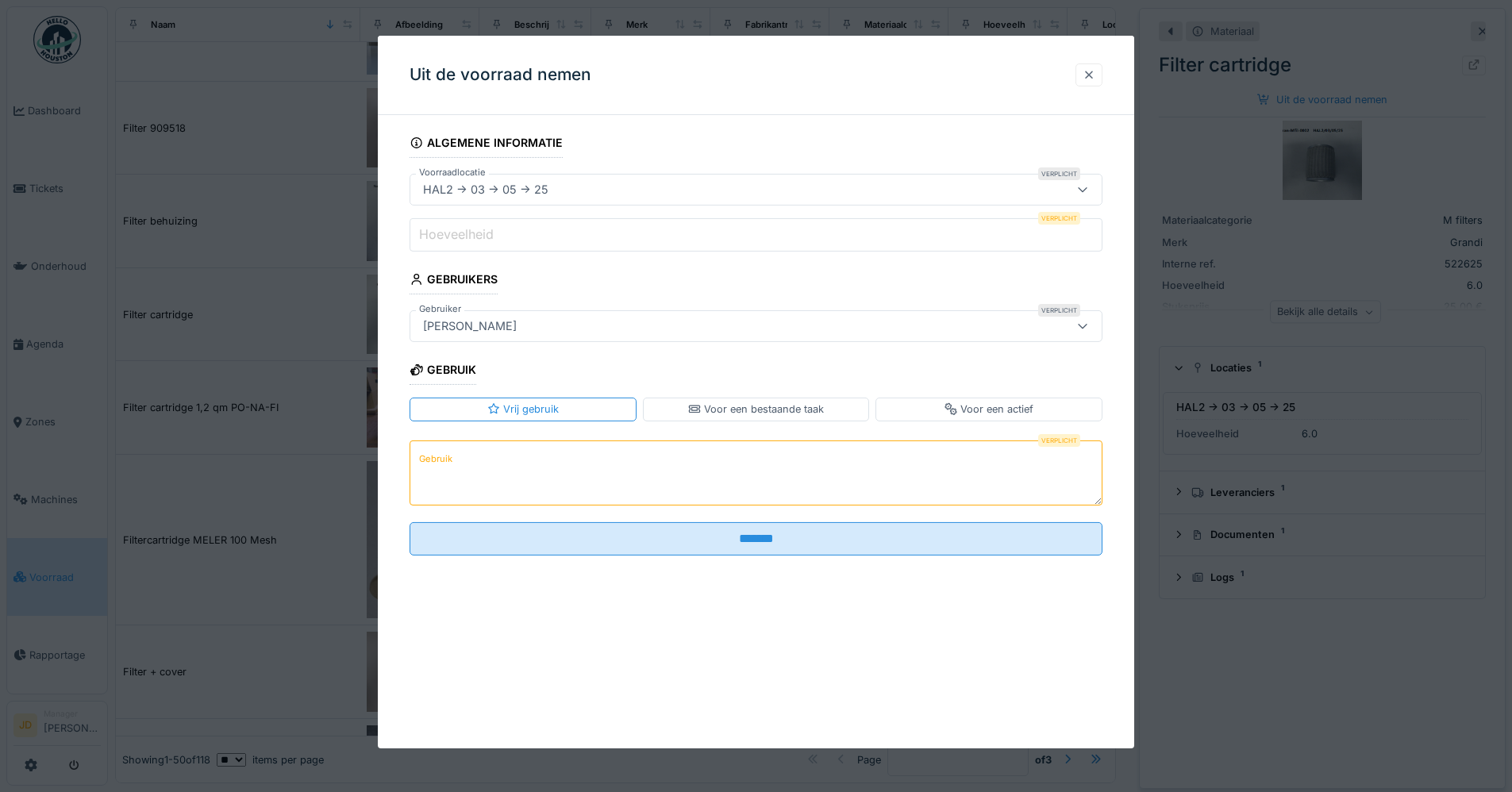
click at [1095, 70] on div at bounding box center [1089, 74] width 12 height 15
